Goal: Task Accomplishment & Management: Complete application form

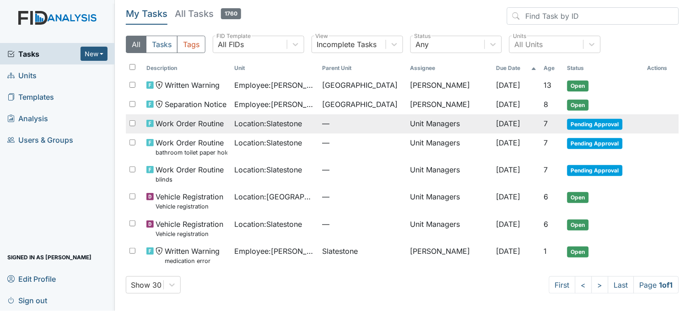
click at [270, 126] on span "Location : Slatestone" at bounding box center [269, 123] width 68 height 11
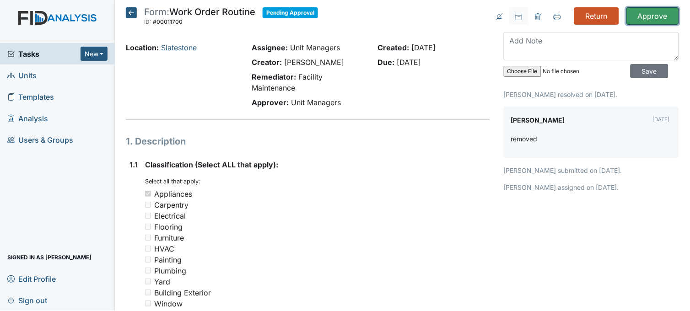
click at [651, 19] on input "Approve" at bounding box center [652, 15] width 53 height 17
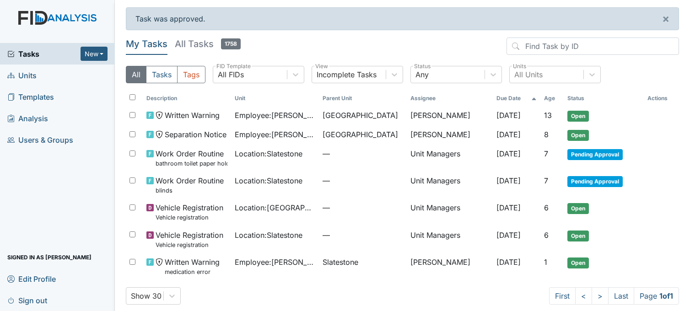
click at [275, 159] on span "Location : Slatestone" at bounding box center [269, 153] width 68 height 11
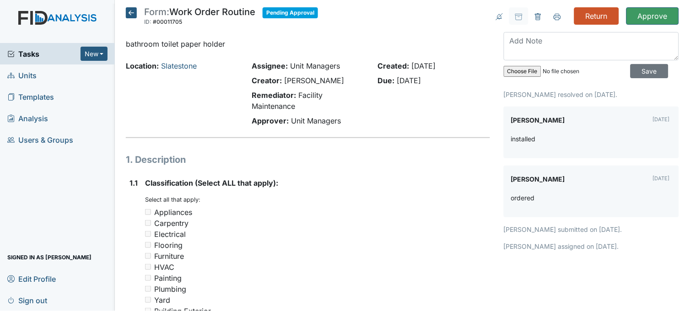
click at [129, 13] on icon at bounding box center [131, 12] width 11 height 11
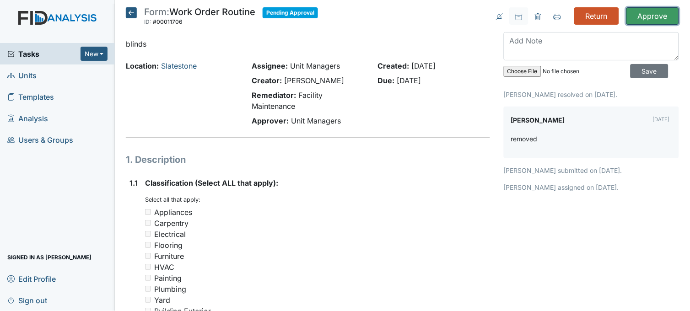
click at [642, 19] on input "Approve" at bounding box center [652, 15] width 53 height 17
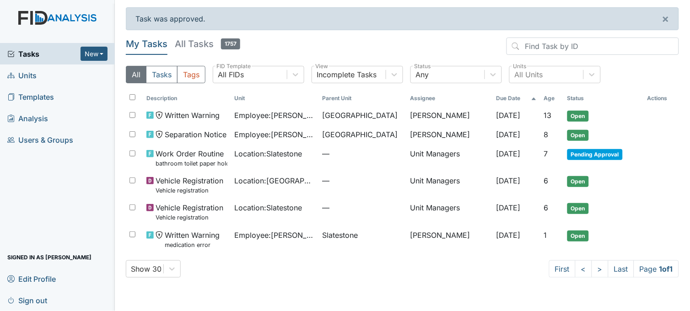
click at [46, 73] on link "Units" at bounding box center [57, 76] width 115 height 22
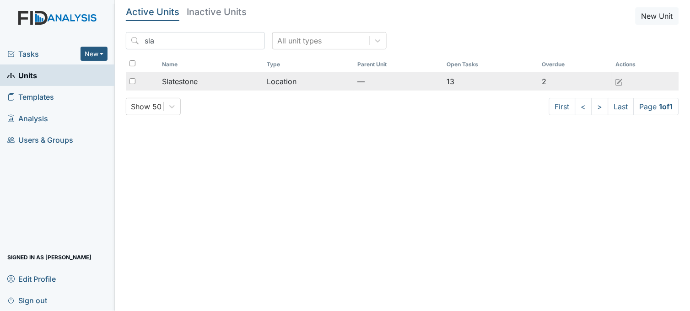
type input "sla"
click at [200, 83] on div "Slatestone" at bounding box center [211, 81] width 98 height 11
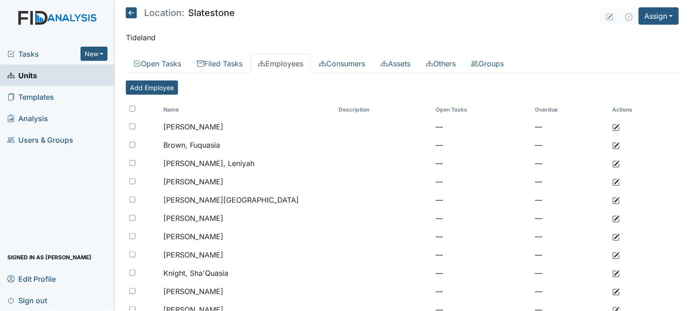
scroll to position [177, 0]
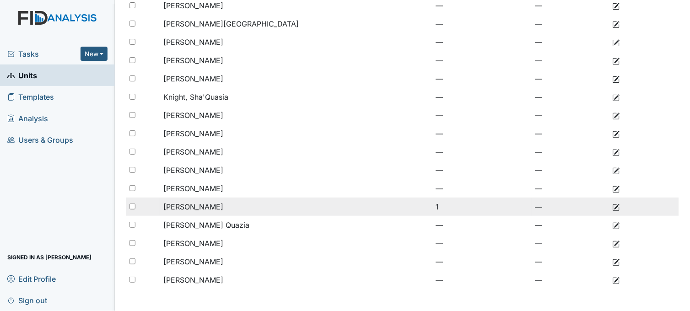
click at [223, 204] on span "[PERSON_NAME]" at bounding box center [193, 206] width 60 height 9
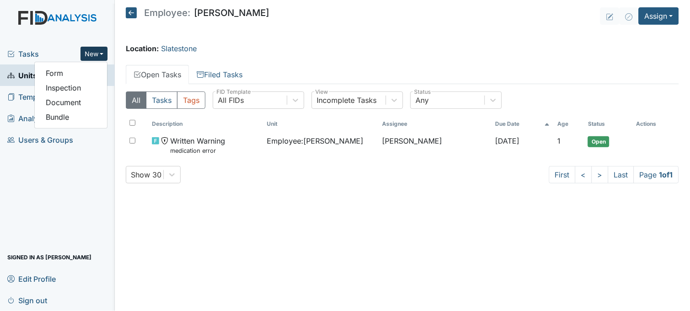
click at [78, 74] on link "Form" at bounding box center [71, 73] width 72 height 15
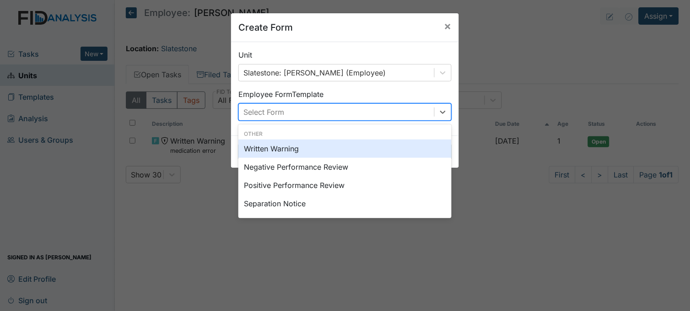
click at [329, 110] on div "Select Form" at bounding box center [336, 112] width 195 height 16
click at [294, 146] on div "Written Warning" at bounding box center [344, 149] width 213 height 18
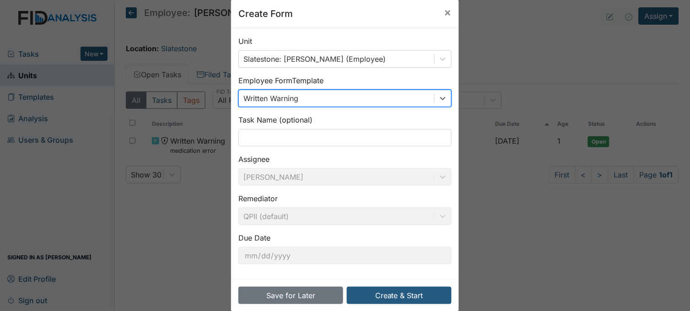
scroll to position [28, 0]
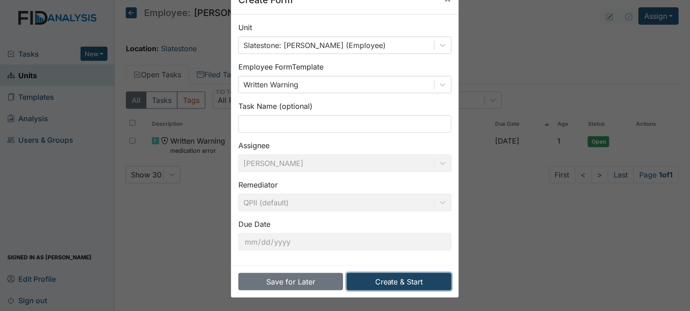
click at [400, 285] on button "Create & Start" at bounding box center [399, 281] width 105 height 17
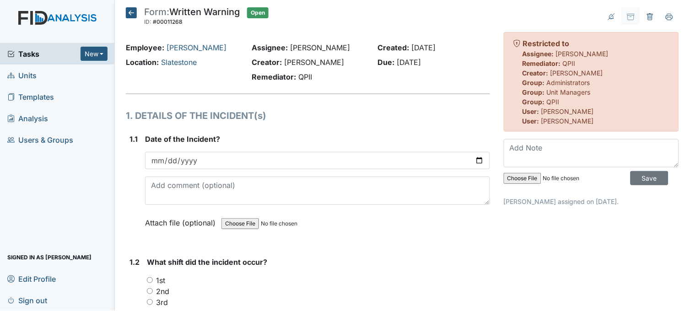
scroll to position [51, 0]
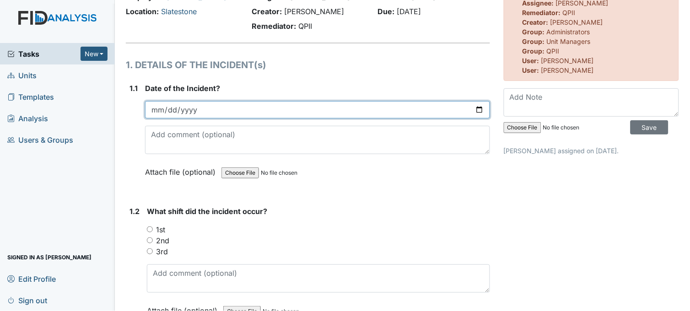
click at [475, 108] on input "date" at bounding box center [317, 109] width 345 height 17
type input "2025-10-02"
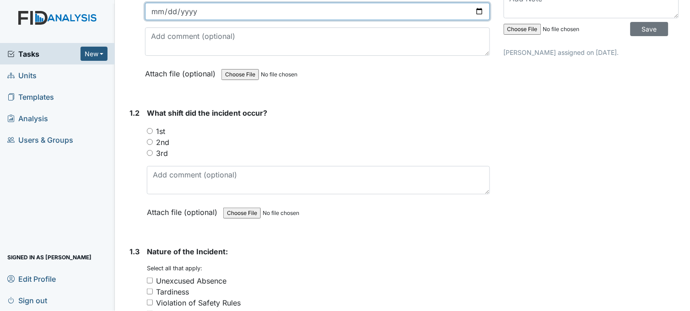
scroll to position [152, 0]
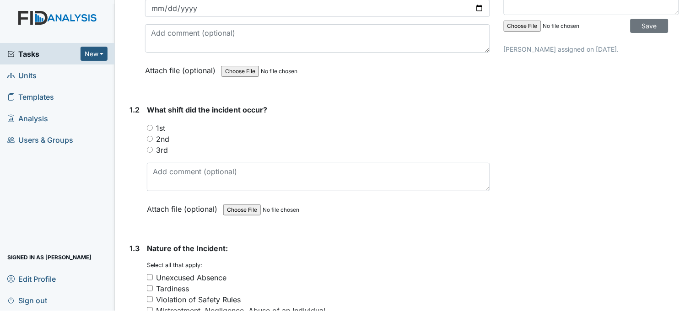
click at [150, 126] on input "1st" at bounding box center [150, 128] width 6 height 6
radio input "true"
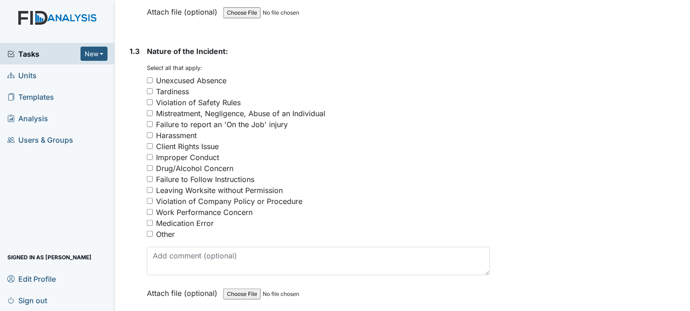
scroll to position [356, 0]
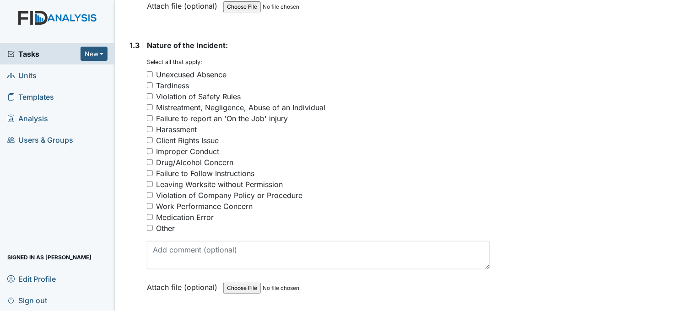
click at [147, 214] on input "Medication Error" at bounding box center [150, 217] width 6 height 6
checkbox input "true"
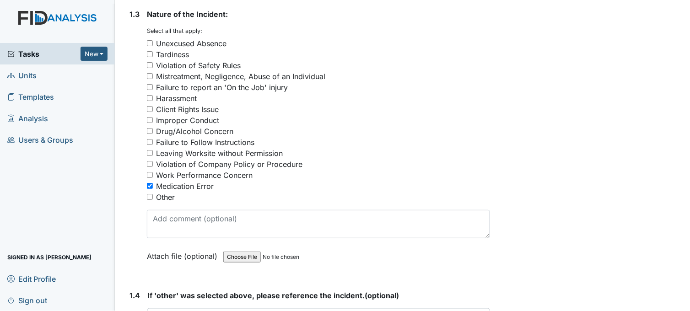
scroll to position [559, 0]
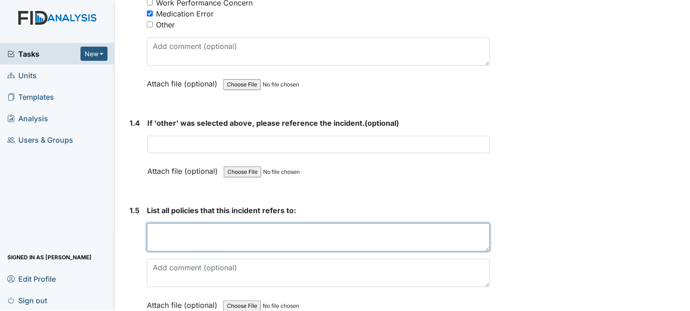
click at [191, 233] on textarea at bounding box center [318, 237] width 343 height 28
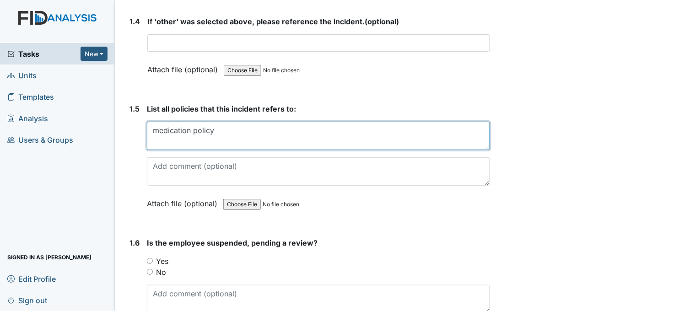
scroll to position [712, 0]
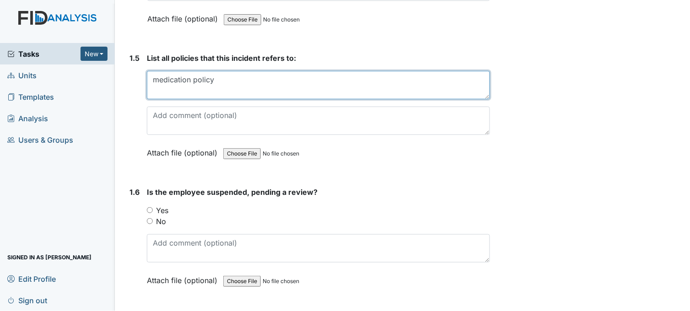
type textarea "medication policy"
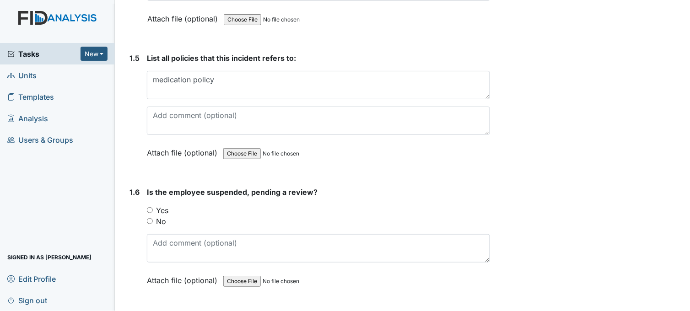
click at [150, 220] on input "No" at bounding box center [150, 221] width 6 height 6
radio input "true"
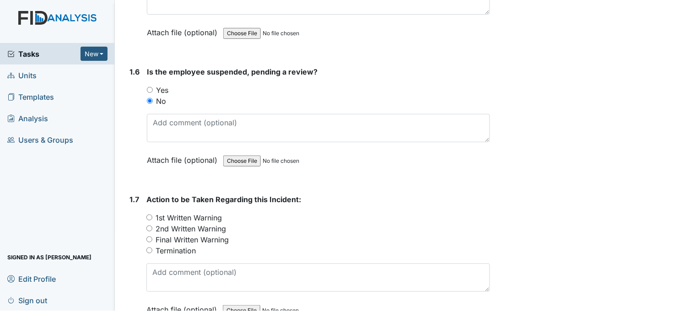
scroll to position [864, 0]
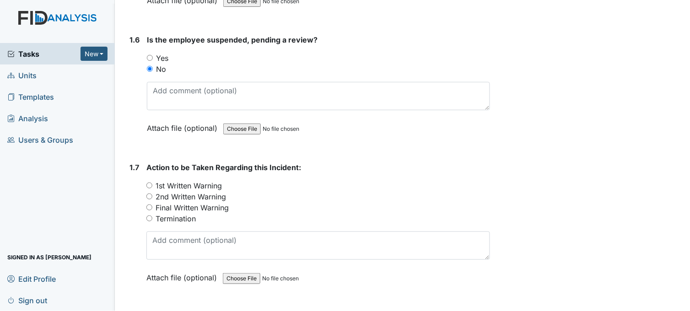
click at [149, 183] on input "1st Written Warning" at bounding box center [149, 186] width 6 height 6
radio input "true"
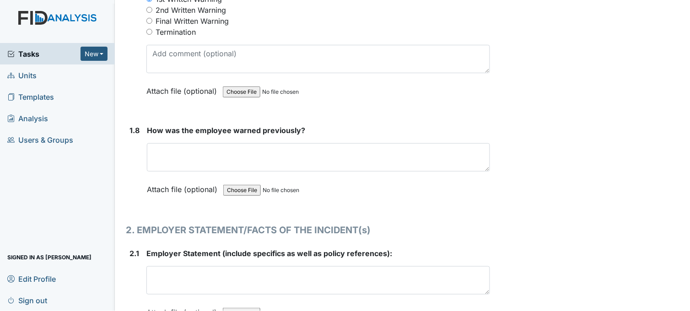
scroll to position [1068, 0]
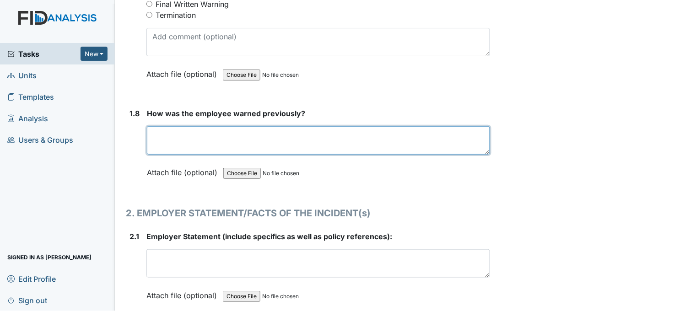
click at [167, 139] on textarea at bounding box center [318, 140] width 343 height 28
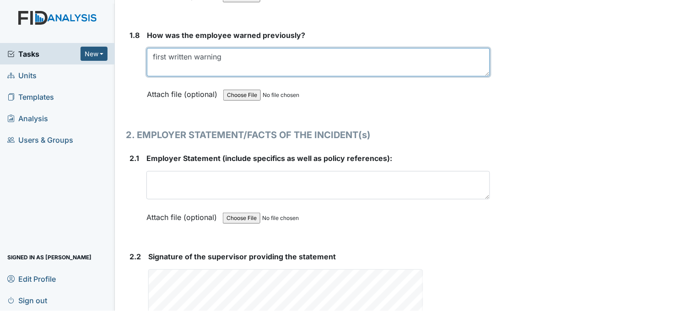
scroll to position [1169, 0]
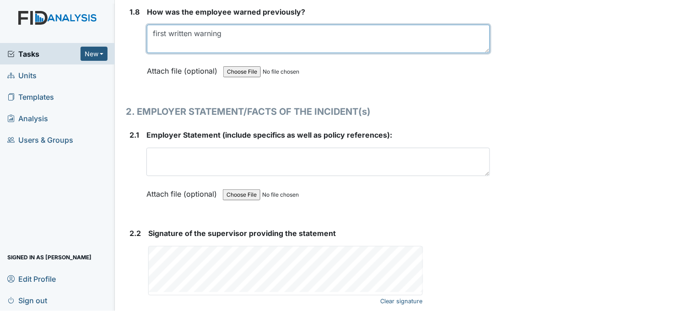
type textarea "first written warning"
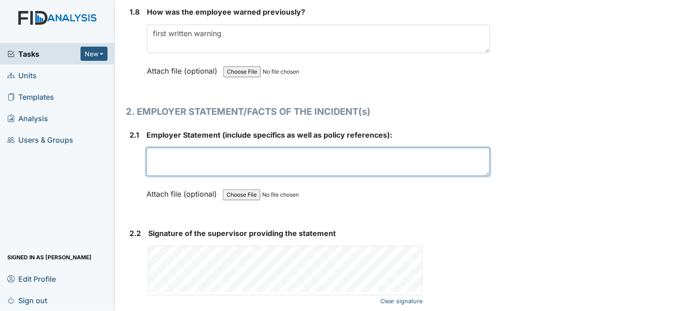
click at [207, 157] on textarea at bounding box center [318, 162] width 344 height 28
click at [150, 154] on textarea "Give correct medication at correct time. medication policy" at bounding box center [318, 162] width 344 height 28
click at [190, 154] on textarea "2 mg tablet at 3pm Give correct medication at correct time. medication policy" at bounding box center [318, 162] width 344 height 28
click at [397, 156] on textarea "2 mg tablet risperidone at 3pm. Give correct medication at correct time. medica…" at bounding box center [318, 162] width 344 height 28
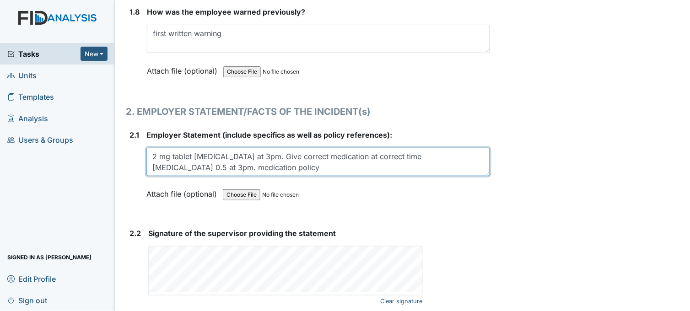
click at [455, 153] on textarea "2 mg tablet risperidone at 3pm. Give correct medication at correct time Benztro…" at bounding box center [318, 162] width 344 height 28
click at [151, 152] on textarea "2 mg tablet risperidone at 3pm. Give correct medication at correct time Benztro…" at bounding box center [318, 162] width 344 height 28
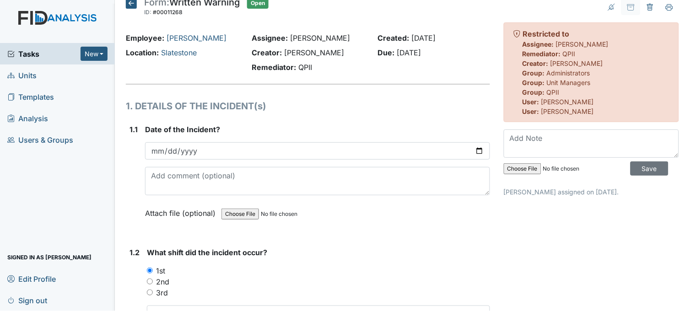
scroll to position [0, 0]
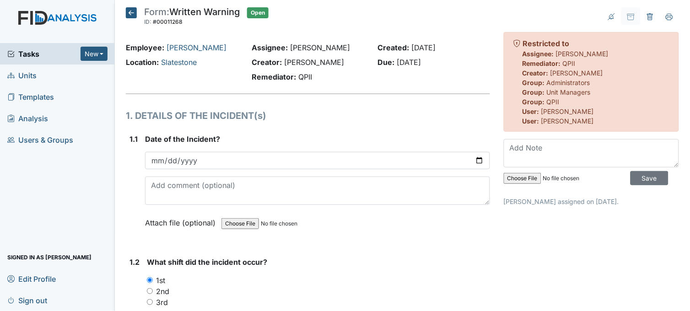
type textarea "Gave incorrect 2 mg tablet risperidone at 3pm. Give correct medication at corre…"
click at [129, 9] on icon at bounding box center [131, 12] width 11 height 11
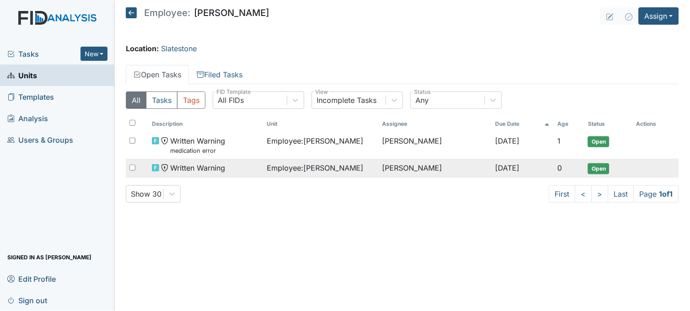
click at [328, 163] on span "Employee : Thompson, Tawanna" at bounding box center [315, 167] width 97 height 11
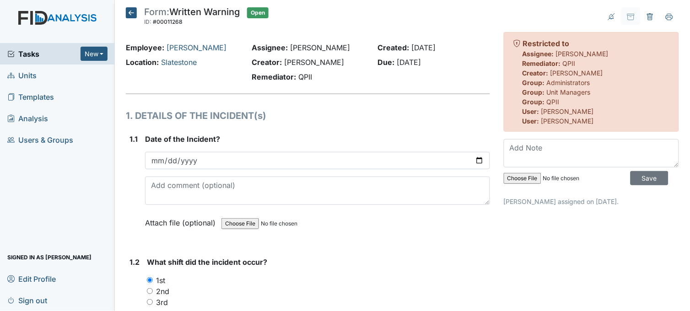
click at [129, 12] on icon at bounding box center [131, 12] width 11 height 11
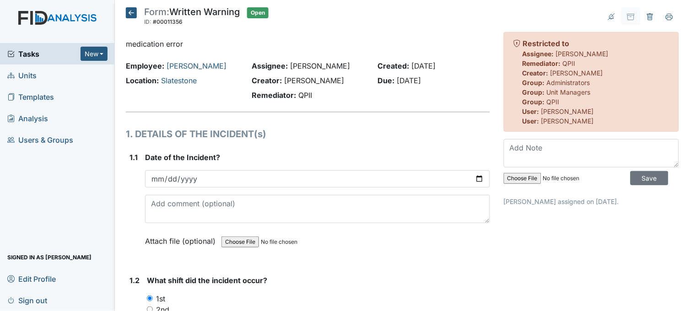
click at [130, 11] on icon at bounding box center [131, 12] width 11 height 11
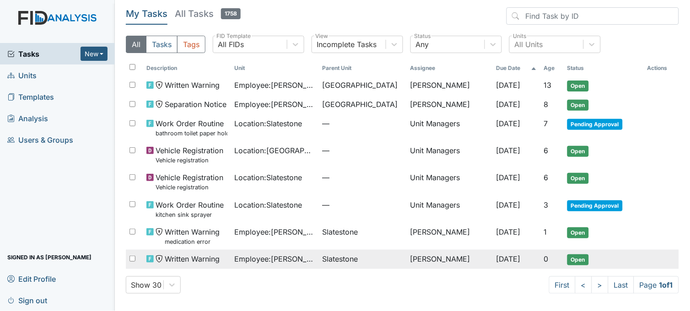
click at [449, 259] on td "[PERSON_NAME]" at bounding box center [450, 259] width 86 height 19
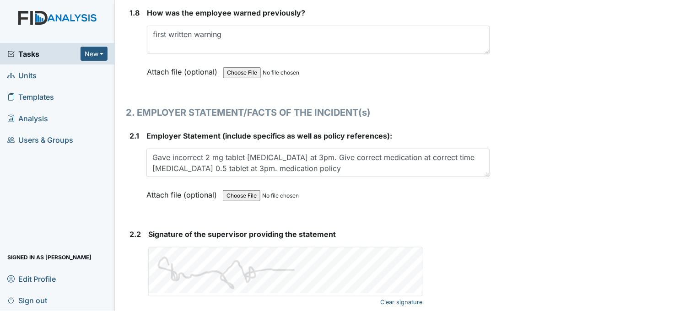
scroll to position [1220, 0]
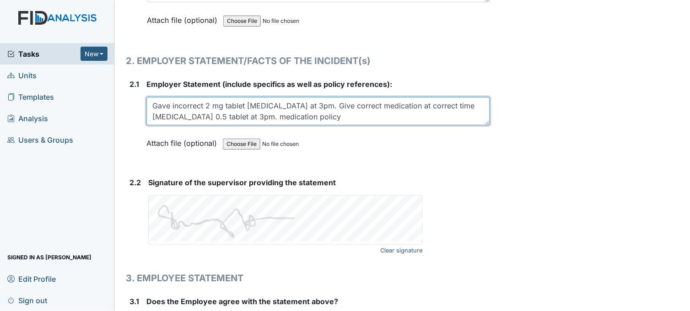
drag, startPoint x: 151, startPoint y: 99, endPoint x: 332, endPoint y: 118, distance: 181.3
click at [332, 118] on textarea "Gave incorrect 2 mg tablet risperidone at 3pm. Give correct medication at corre…" at bounding box center [318, 111] width 344 height 28
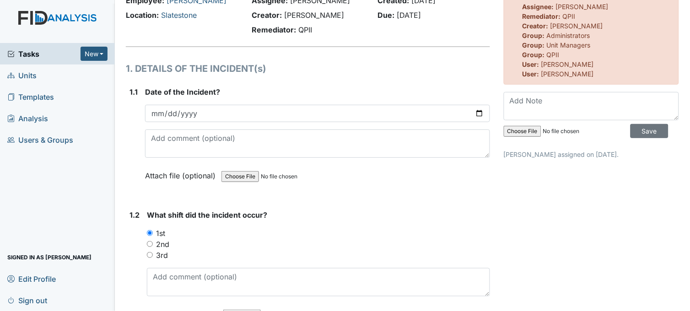
scroll to position [0, 0]
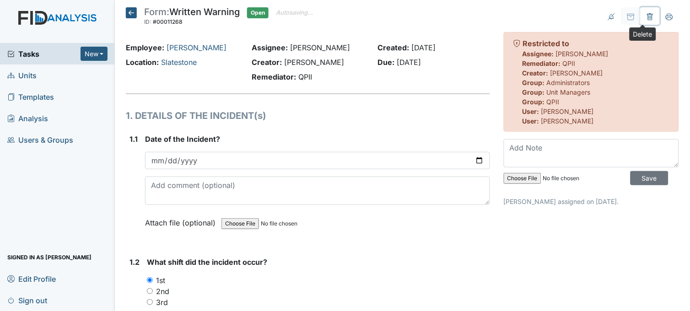
click at [647, 14] on icon at bounding box center [650, 16] width 7 height 7
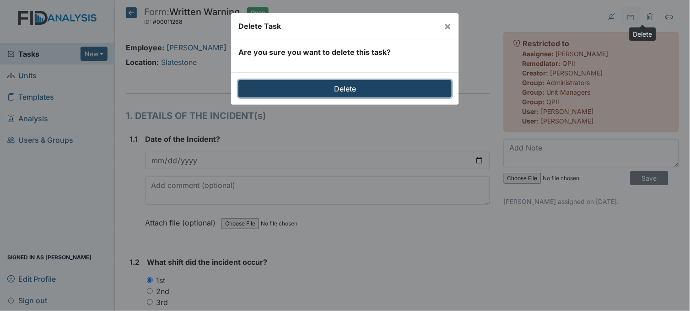
click at [357, 89] on input "Delete" at bounding box center [344, 88] width 213 height 17
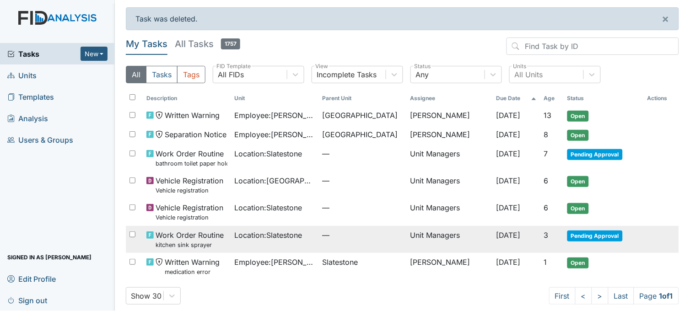
click at [319, 230] on td "—" at bounding box center [363, 239] width 88 height 27
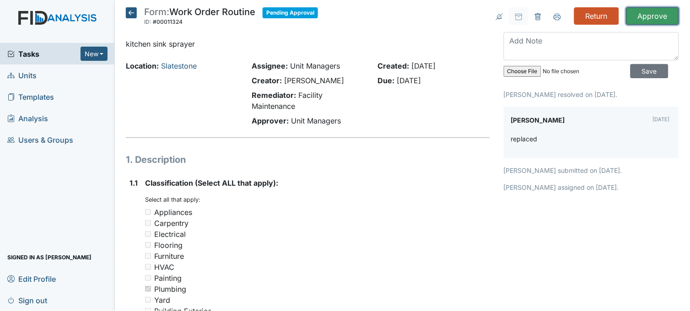
click at [644, 15] on input "Approve" at bounding box center [652, 15] width 53 height 17
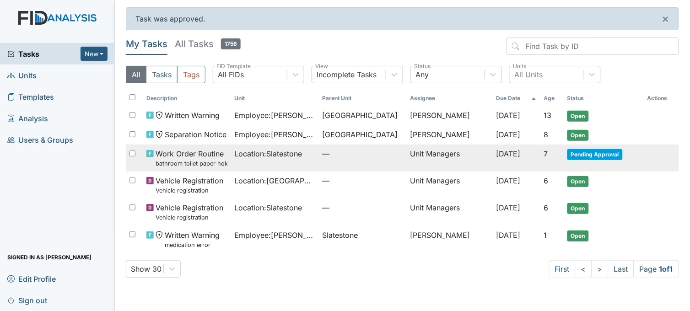
click at [287, 162] on td "Location : Slatestone" at bounding box center [275, 158] width 88 height 27
